Goal: Find specific page/section: Find specific page/section

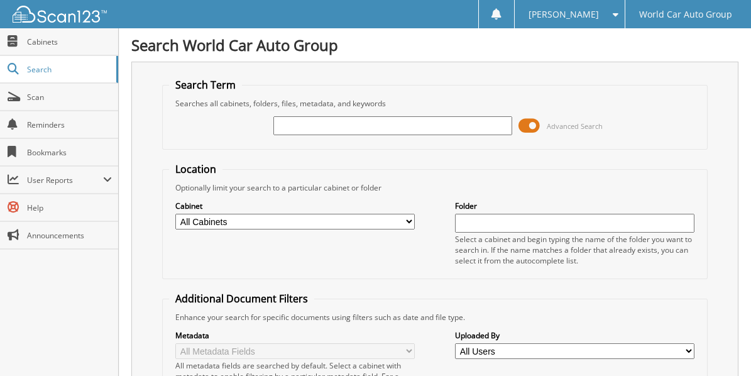
click at [300, 127] on input "text" at bounding box center [392, 125] width 239 height 19
type input "512512"
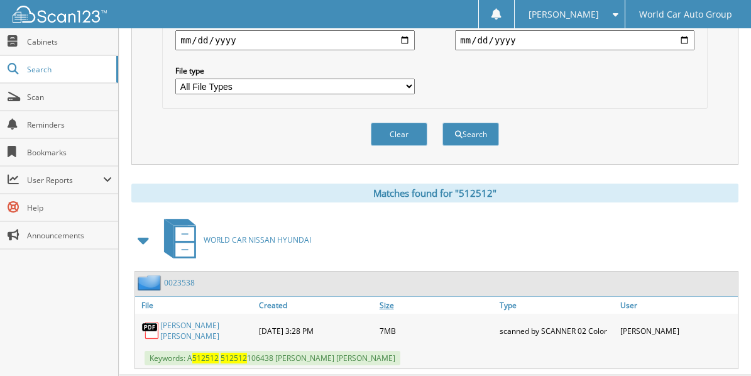
scroll to position [405, 0]
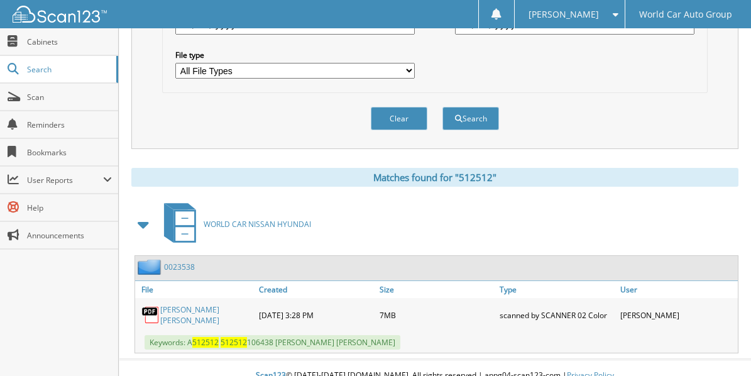
click at [193, 304] on link "[PERSON_NAME] [PERSON_NAME]" at bounding box center [206, 314] width 92 height 21
